Goal: Information Seeking & Learning: Check status

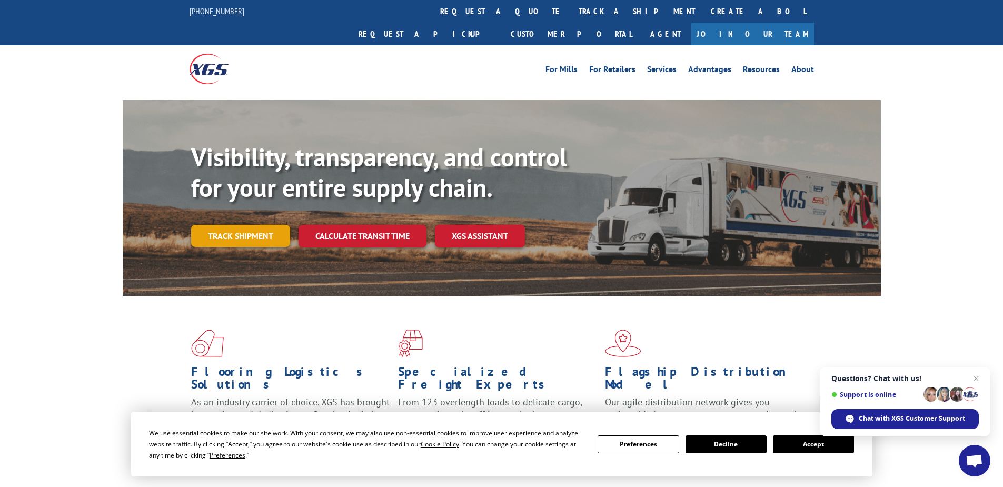
drag, startPoint x: 0, startPoint y: 0, endPoint x: 246, endPoint y: 218, distance: 328.6
click at [246, 225] on link "Track shipment" at bounding box center [240, 236] width 99 height 22
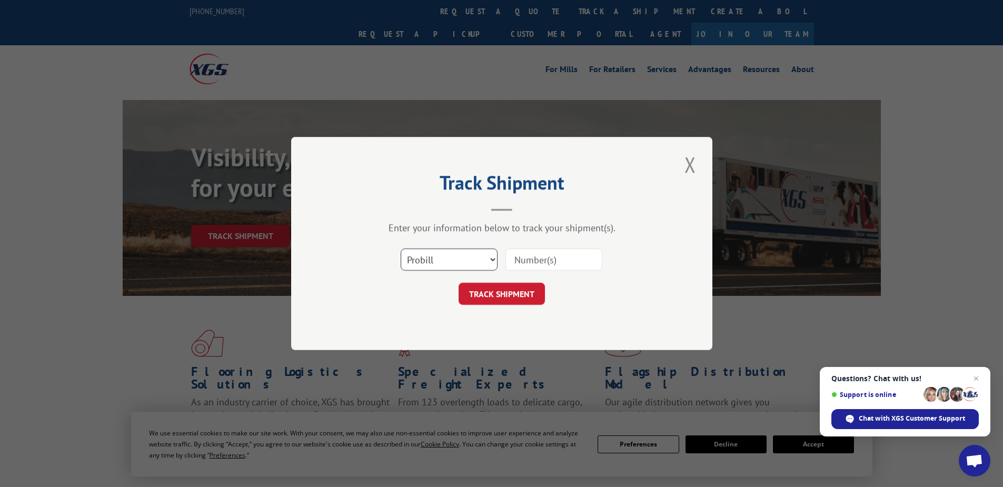
drag, startPoint x: 433, startPoint y: 257, endPoint x: 433, endPoint y: 270, distance: 12.6
click at [433, 257] on select "Select category... Probill BOL PO" at bounding box center [449, 260] width 97 height 22
select select "po"
click at [401, 249] on select "Select category... Probill BOL PO" at bounding box center [449, 260] width 97 height 22
click at [517, 260] on input at bounding box center [553, 260] width 97 height 22
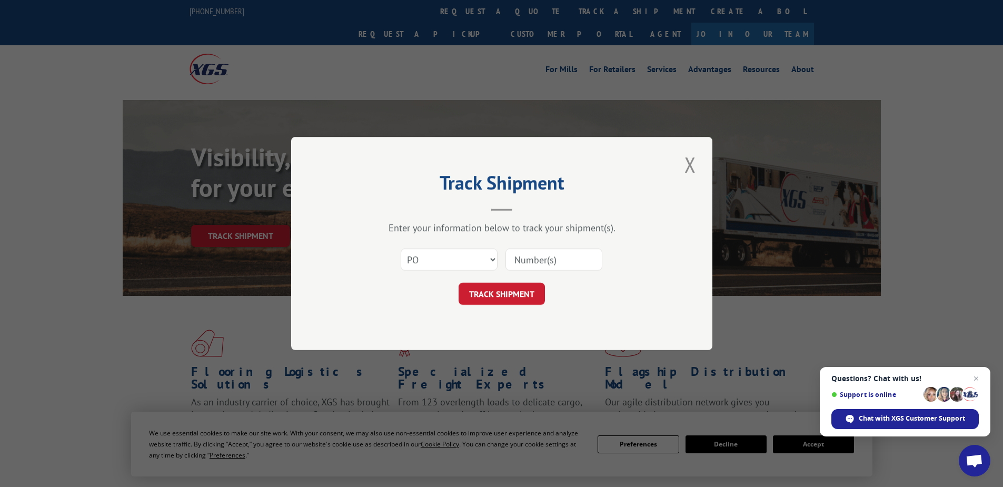
paste input "16538828"
type input "16538828"
click at [495, 290] on button "TRACK SHIPMENT" at bounding box center [502, 294] width 86 height 22
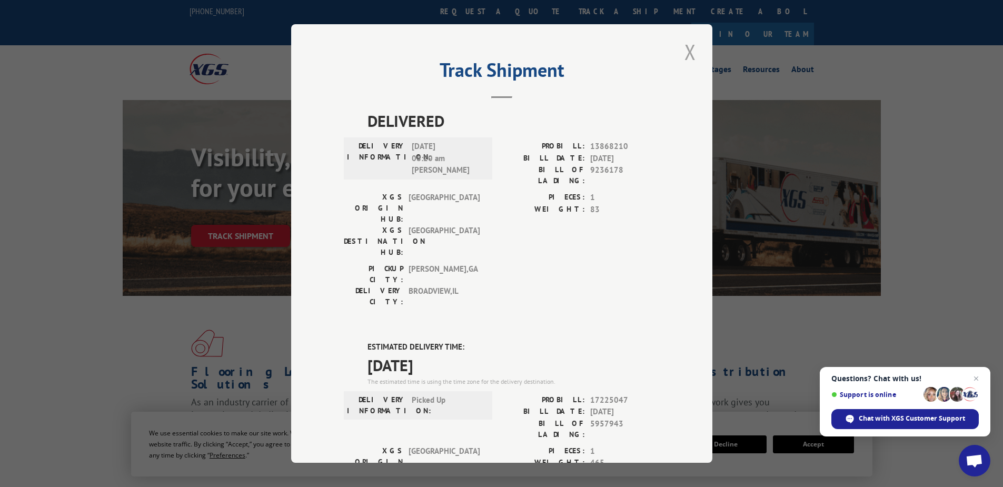
click at [689, 52] on button "Close modal" at bounding box center [690, 51] width 18 height 29
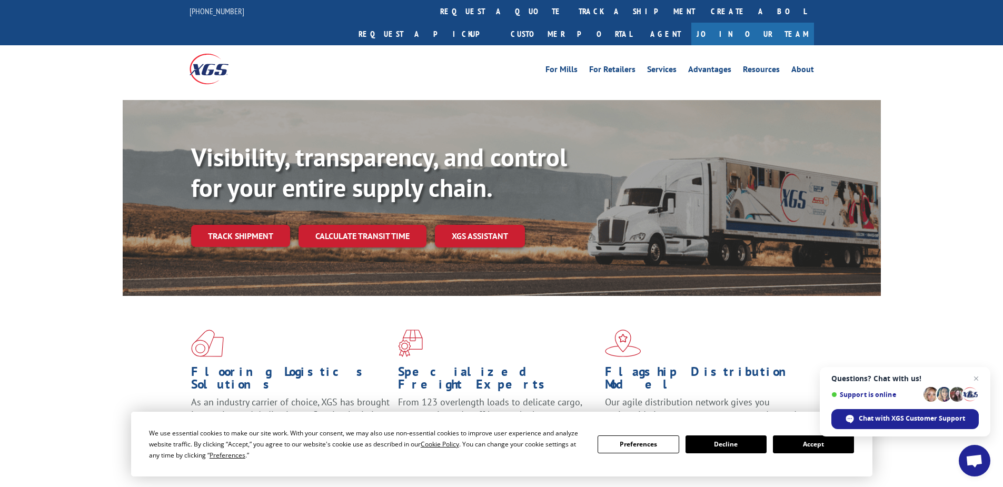
drag, startPoint x: 257, startPoint y: 207, endPoint x: 281, endPoint y: 217, distance: 26.2
click at [257, 225] on link "Track shipment" at bounding box center [240, 236] width 99 height 22
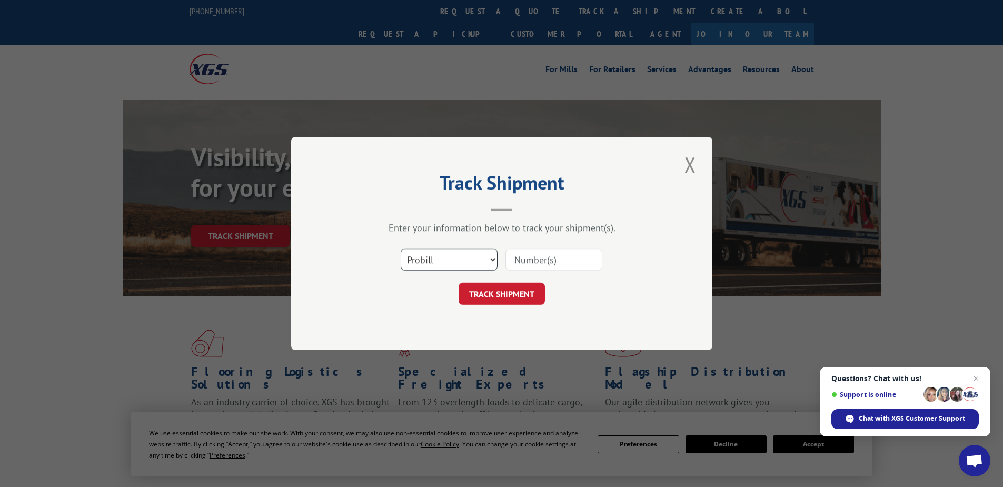
drag, startPoint x: 438, startPoint y: 264, endPoint x: 438, endPoint y: 272, distance: 7.9
click at [438, 264] on select "Select category... Probill BOL PO" at bounding box center [449, 260] width 97 height 22
select select "po"
click at [401, 249] on select "Select category... Probill BOL PO" at bounding box center [449, 260] width 97 height 22
click at [548, 249] on input at bounding box center [553, 260] width 97 height 22
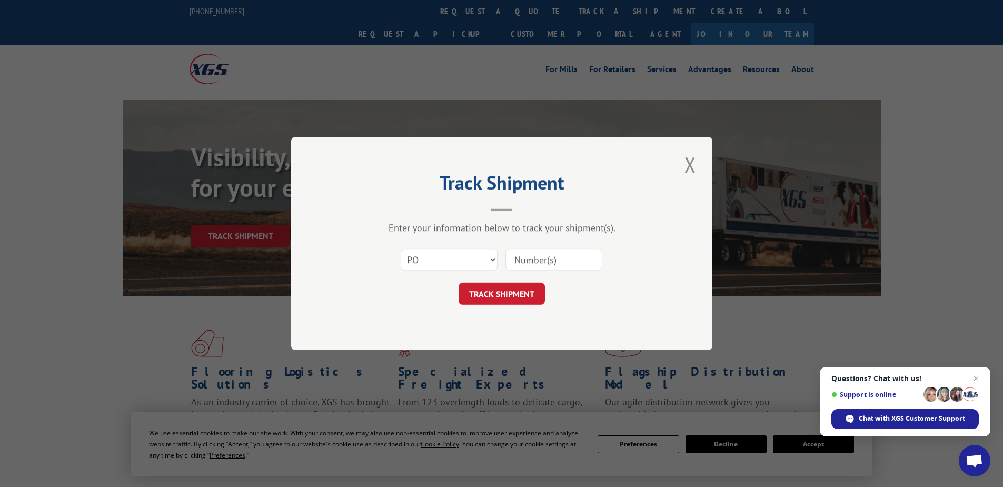
paste input "16538834"
type input "16538834"
click button "TRACK SHIPMENT" at bounding box center [502, 294] width 86 height 22
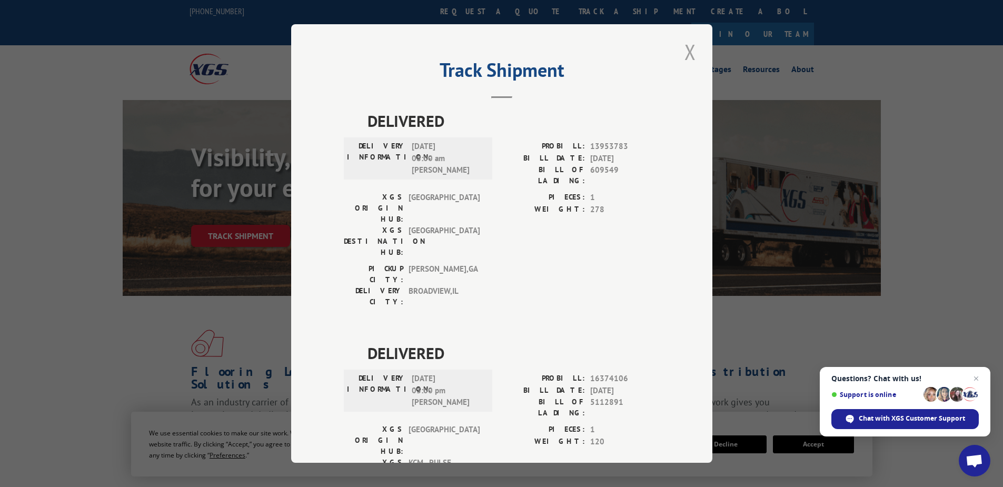
click at [685, 56] on button "Close modal" at bounding box center [690, 51] width 18 height 29
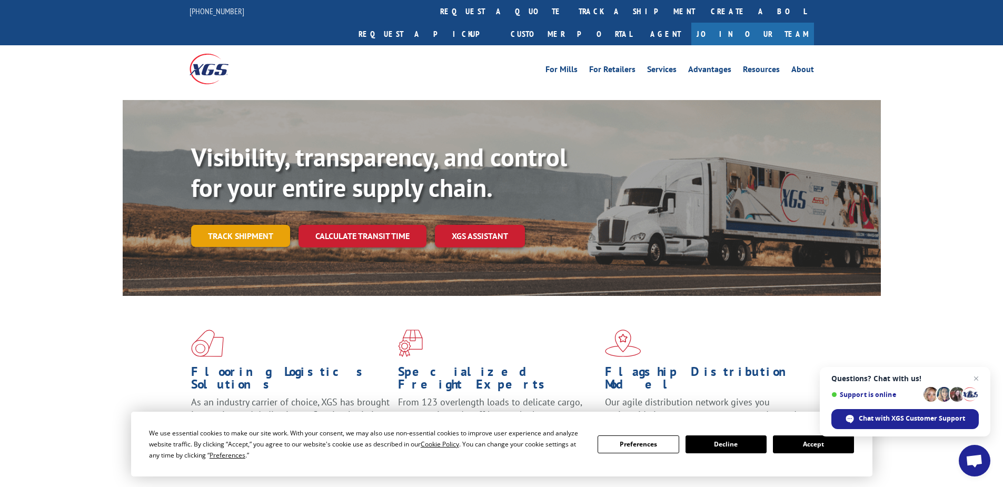
click at [259, 225] on link "Track shipment" at bounding box center [240, 236] width 99 height 22
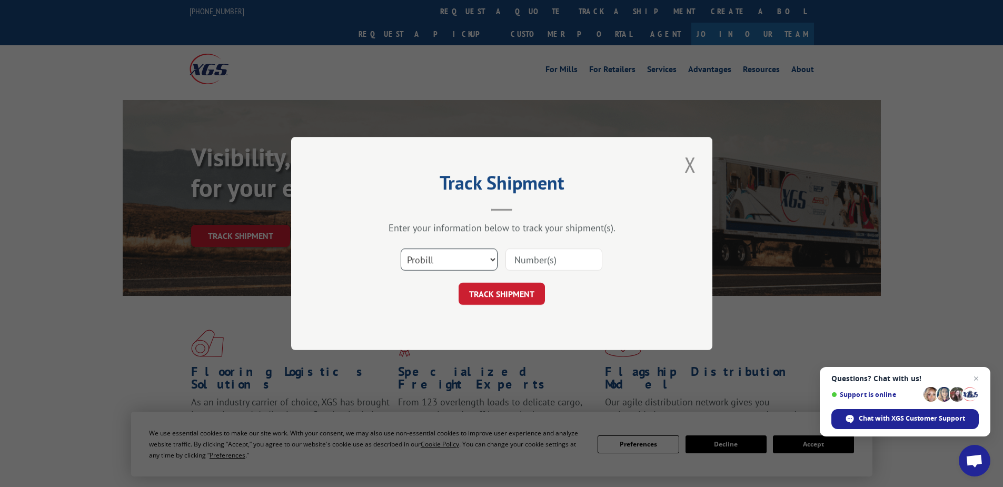
drag, startPoint x: 411, startPoint y: 257, endPoint x: 416, endPoint y: 266, distance: 10.6
click at [411, 257] on select "Select category... Probill BOL PO" at bounding box center [449, 260] width 97 height 22
select select "po"
click at [401, 249] on select "Select category... Probill BOL PO" at bounding box center [449, 260] width 97 height 22
click at [517, 260] on input at bounding box center [553, 260] width 97 height 22
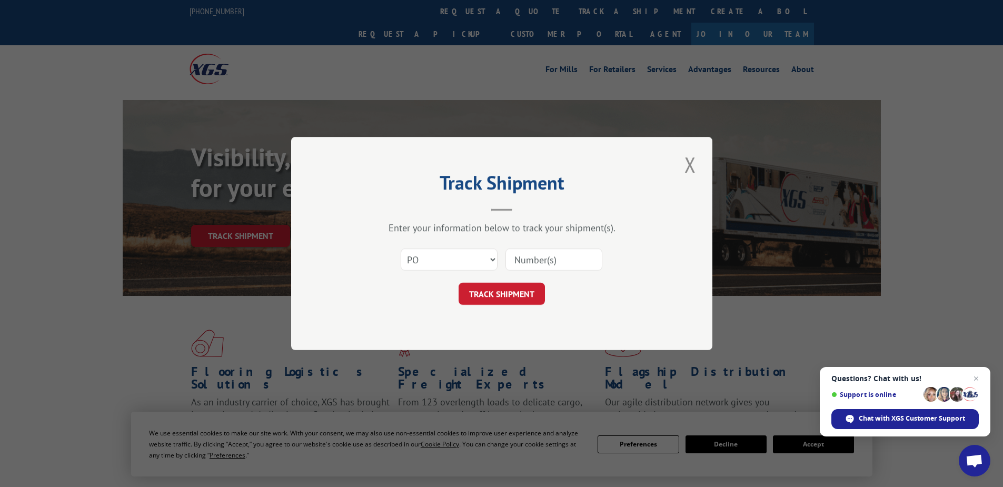
paste input "52529984"
type input "52529984"
click at [510, 298] on button "TRACK SHIPMENT" at bounding box center [502, 294] width 86 height 22
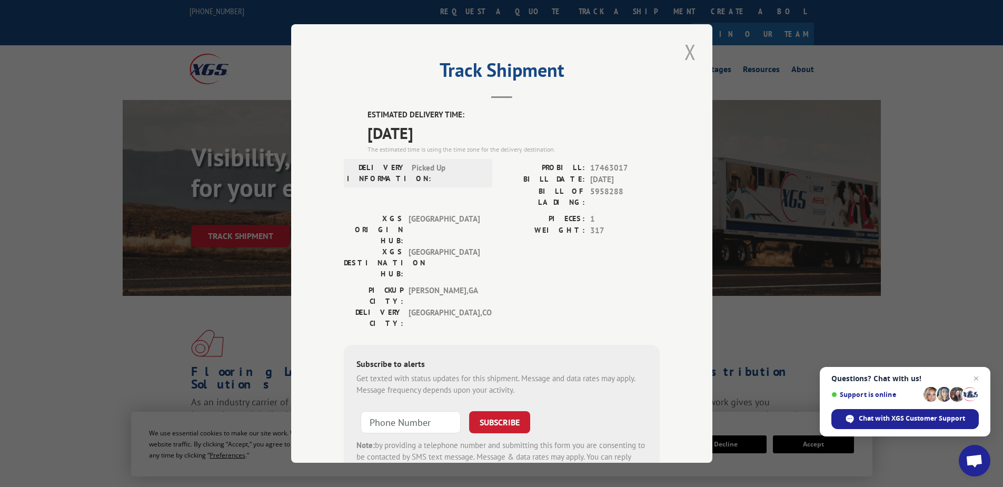
click at [691, 49] on button "Close modal" at bounding box center [690, 51] width 18 height 29
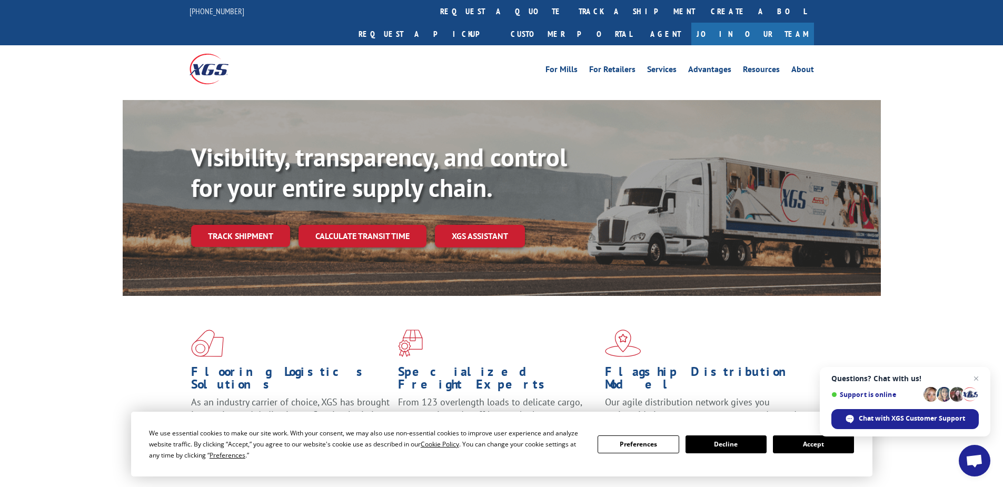
drag, startPoint x: 247, startPoint y: 220, endPoint x: 252, endPoint y: 215, distance: 6.3
click at [247, 225] on link "Track shipment" at bounding box center [240, 236] width 99 height 22
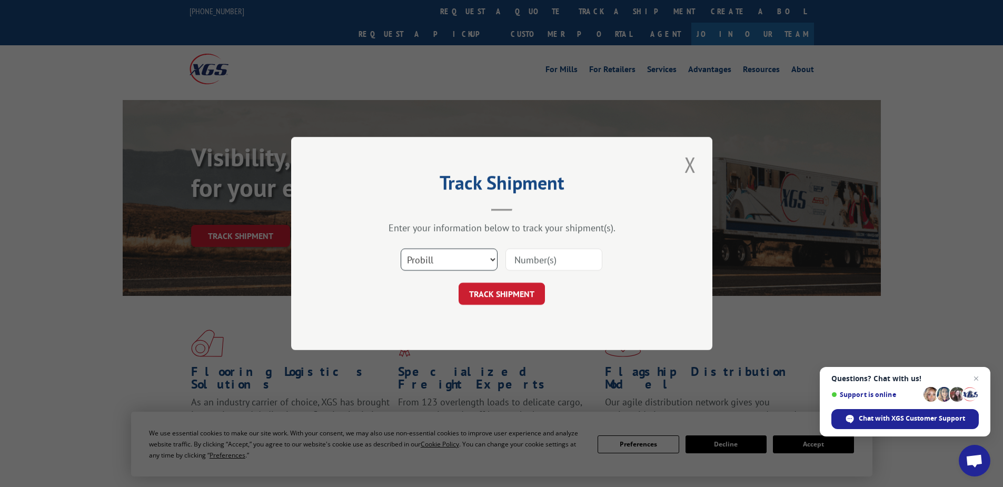
click at [415, 259] on select "Select category... Probill BOL PO" at bounding box center [449, 260] width 97 height 22
select select "po"
click at [401, 249] on select "Select category... Probill BOL PO" at bounding box center [449, 260] width 97 height 22
click at [512, 263] on input at bounding box center [553, 260] width 97 height 22
paste input "05534606"
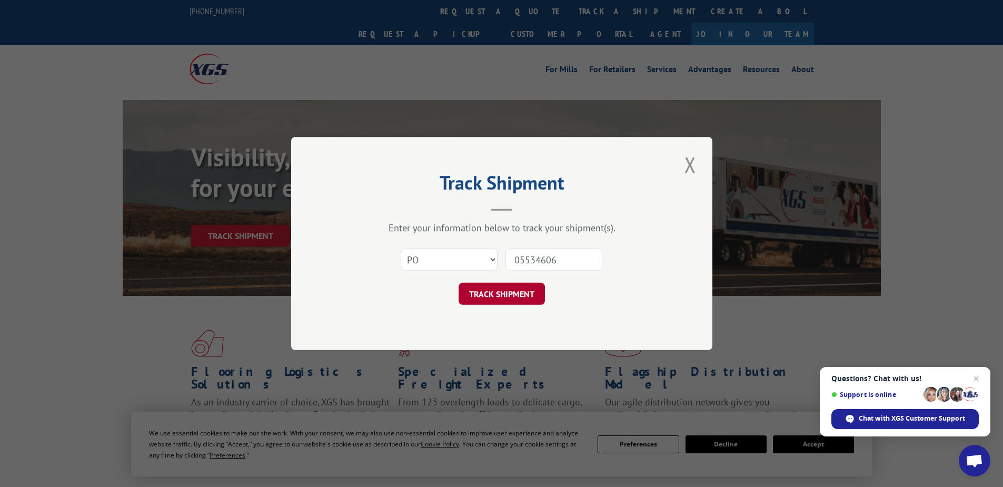
type input "05534606"
click at [494, 291] on button "TRACK SHIPMENT" at bounding box center [502, 294] width 86 height 22
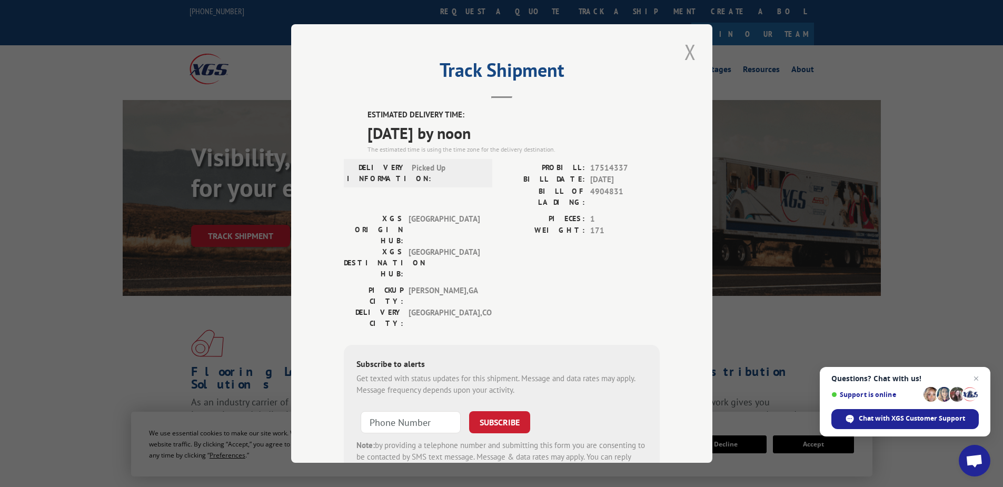
click at [687, 46] on button "Close modal" at bounding box center [690, 51] width 18 height 29
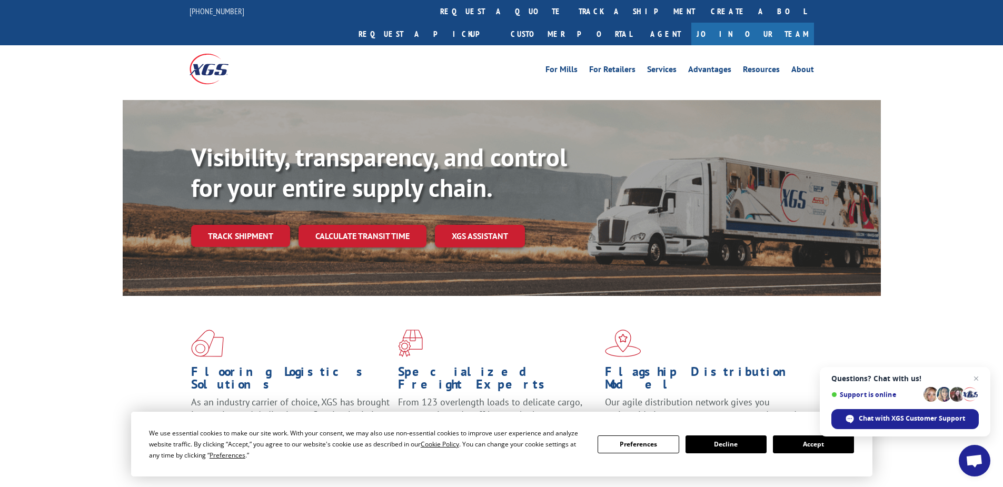
click at [227, 225] on link "Track shipment" at bounding box center [240, 236] width 99 height 22
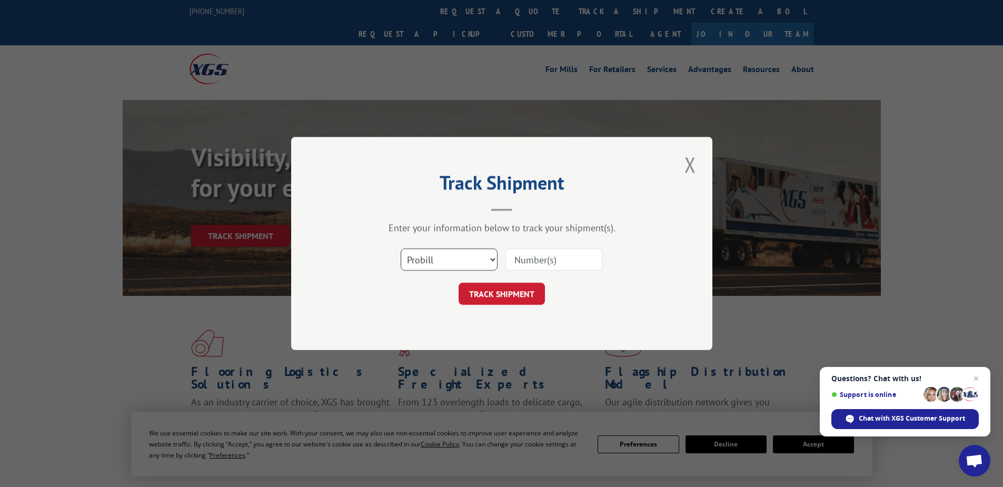
click at [438, 261] on select "Select category... Probill BOL PO" at bounding box center [449, 260] width 97 height 22
select select "po"
click at [401, 249] on select "Select category... Probill BOL PO" at bounding box center [449, 260] width 97 height 22
click at [518, 253] on input at bounding box center [553, 260] width 97 height 22
paste input "14532224"
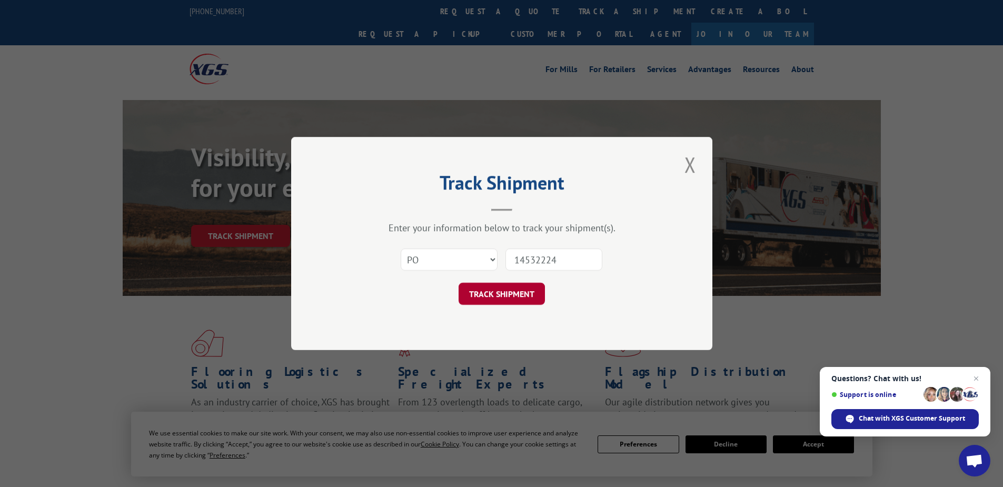
type input "14532224"
click at [504, 300] on button "TRACK SHIPMENT" at bounding box center [502, 294] width 86 height 22
